Goal: Task Accomplishment & Management: Manage account settings

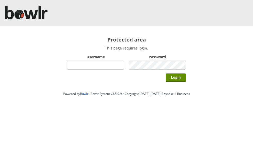
click at [178, 79] on input "Login" at bounding box center [176, 78] width 20 height 9
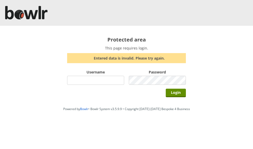
type input "grahamw"
click at [177, 93] on input "Login" at bounding box center [176, 93] width 20 height 9
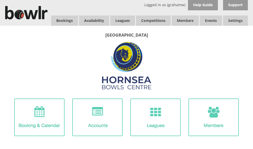
click at [122, 18] on link "Leagues" at bounding box center [122, 20] width 25 height 10
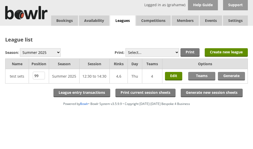
click at [44, 52] on select "Winter 2025-6 Summer 2025 Winter 24-25 Summer 2024 Winter 2023 / 2024 Summer 20…" at bounding box center [40, 52] width 41 height 9
select select "10"
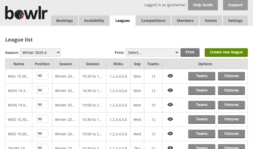
click at [203, 105] on link "Teams" at bounding box center [201, 105] width 27 height 9
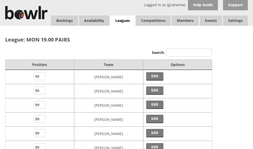
click at [128, 19] on link "Leagues" at bounding box center [122, 20] width 25 height 11
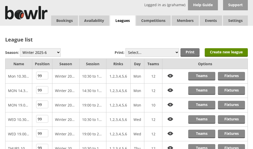
click at [172, 106] on img at bounding box center [170, 105] width 11 height 8
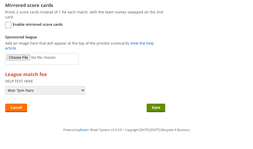
scroll to position [544, 0]
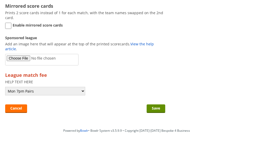
click at [157, 112] on input "Save" at bounding box center [156, 109] width 19 height 9
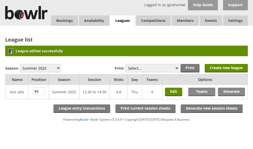
click at [46, 69] on select "Winter 2025-6 Summer 2025 Winter 24-25 Summer 2024 Winter 2023 / 2024 Summer 20…" at bounding box center [40, 68] width 41 height 9
select select "10"
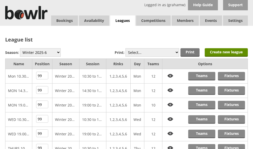
click at [231, 102] on link "Fixtures" at bounding box center [231, 105] width 27 height 9
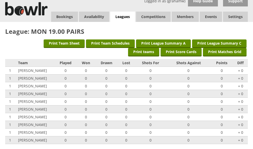
click at [126, 15] on link "Leagues" at bounding box center [122, 17] width 25 height 11
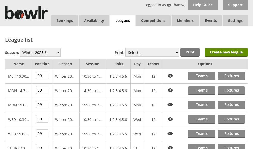
click at [203, 104] on link "Teams" at bounding box center [201, 105] width 27 height 9
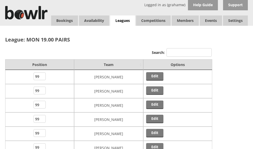
click at [127, 19] on link "Leagues" at bounding box center [122, 20] width 25 height 11
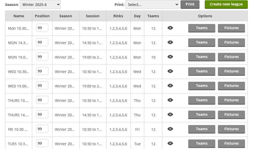
scroll to position [48, 0]
click at [230, 57] on link "Fixtures" at bounding box center [231, 57] width 27 height 9
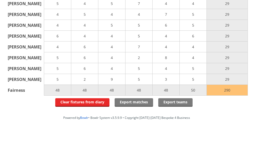
scroll to position [2831, 0]
click at [93, 107] on link "Clear fixtures from diary" at bounding box center [82, 102] width 54 height 9
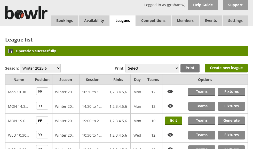
click at [202, 120] on link "Teams" at bounding box center [201, 121] width 27 height 9
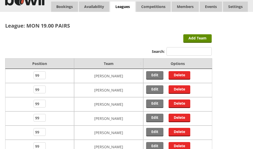
scroll to position [14, 0]
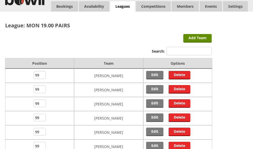
click at [197, 38] on link "Add Team" at bounding box center [197, 38] width 28 height 9
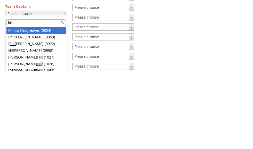
type input "hill"
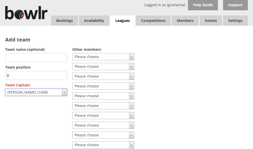
click at [164, 6] on div "Logged in as (grahamw)" at bounding box center [164, 5] width 41 height 10
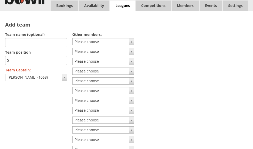
scroll to position [15, 0]
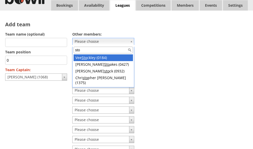
type input "stoa"
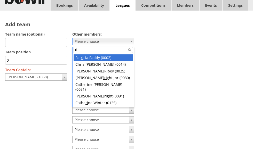
type input "r"
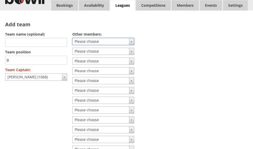
click at [178, 45] on form "Team name (optional) Team position 0 the number is reserved to other team Team …" at bounding box center [108, 109] width 207 height 158
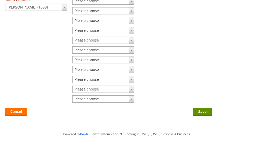
scroll to position [85, 0]
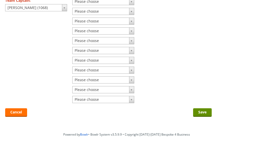
click at [202, 113] on input "Save" at bounding box center [202, 112] width 19 height 9
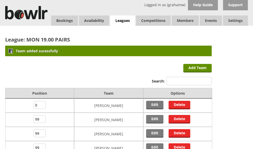
click at [127, 19] on link "Leagues" at bounding box center [122, 20] width 25 height 11
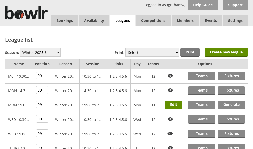
click at [233, 104] on link "Generate" at bounding box center [231, 105] width 27 height 9
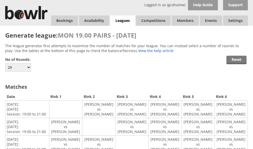
click at [238, 60] on input "Reset" at bounding box center [236, 60] width 20 height 9
click at [237, 59] on input "Reset" at bounding box center [236, 60] width 20 height 9
click at [125, 19] on link "Leagues" at bounding box center [122, 20] width 25 height 11
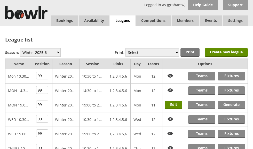
click at [175, 106] on link "Edit" at bounding box center [173, 105] width 17 height 9
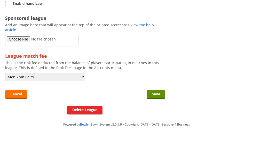
scroll to position [635, 0]
click at [158, 99] on input "Save" at bounding box center [156, 94] width 19 height 9
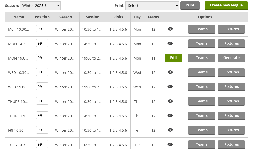
scroll to position [63, 0]
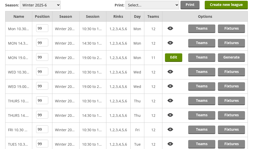
click at [203, 57] on link "Teams" at bounding box center [201, 57] width 27 height 9
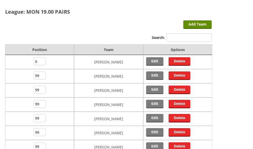
scroll to position [28, 0]
click at [201, 24] on link "Add Team" at bounding box center [197, 24] width 28 height 9
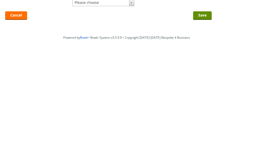
scroll to position [102, 0]
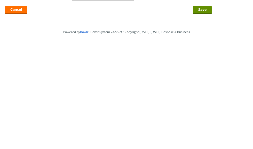
click at [205, 92] on input "Save" at bounding box center [202, 96] width 19 height 9
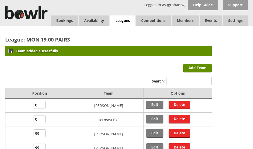
click at [124, 20] on link "Leagues" at bounding box center [122, 20] width 25 height 11
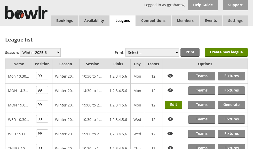
click at [237, 104] on link "Generate" at bounding box center [231, 105] width 27 height 9
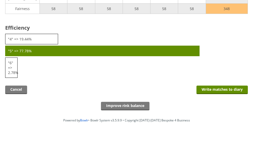
scroll to position [758, 0]
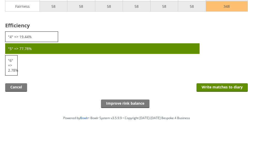
click at [226, 92] on input "Write matches to diary" at bounding box center [222, 87] width 51 height 9
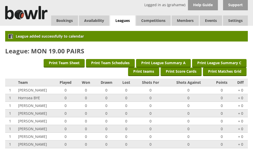
click at [124, 17] on link "Leagues" at bounding box center [122, 20] width 25 height 11
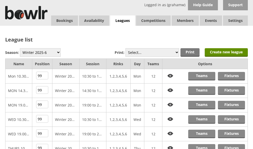
click at [235, 104] on link "Fixtures" at bounding box center [231, 105] width 27 height 9
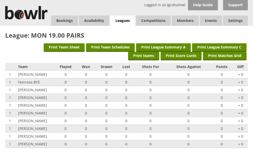
click at [0, 0] on link "Log Out" at bounding box center [0, 0] width 0 height 0
